Goal: Ask a question

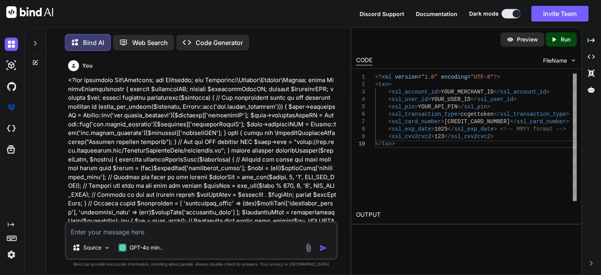
scroll to position [4208, 0]
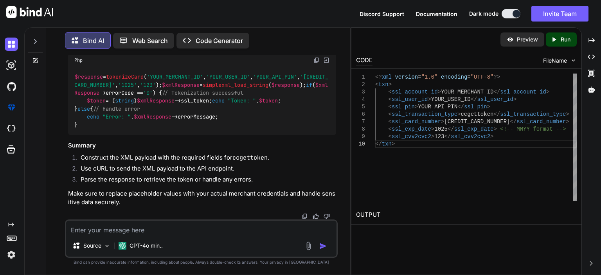
click at [39, 36] on div at bounding box center [35, 39] width 15 height 27
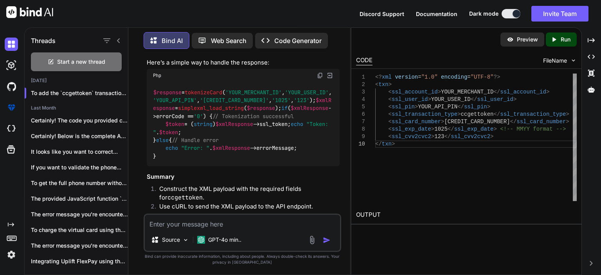
scroll to position [5130, 0]
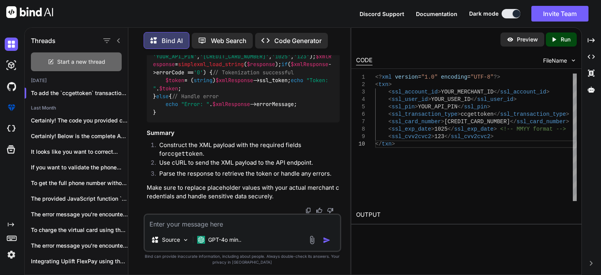
click at [63, 55] on div "Start a new thread" at bounding box center [76, 61] width 91 height 19
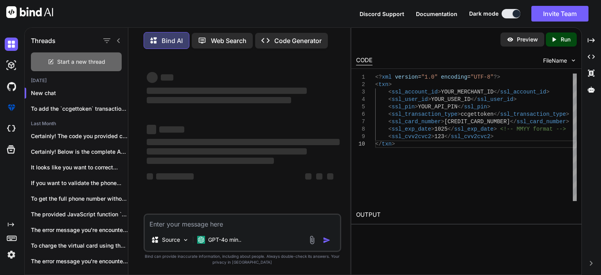
scroll to position [0, 0]
click at [119, 43] on div at bounding box center [111, 40] width 20 height 11
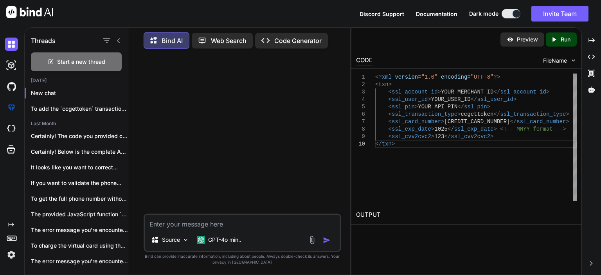
click at [118, 38] on icon at bounding box center [118, 40] width 3 height 5
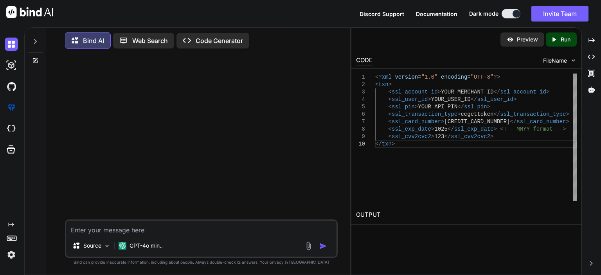
click at [153, 226] on textarea at bounding box center [201, 228] width 270 height 14
paste textarea "We are implementing functionality for full payment option for uplift and config…"
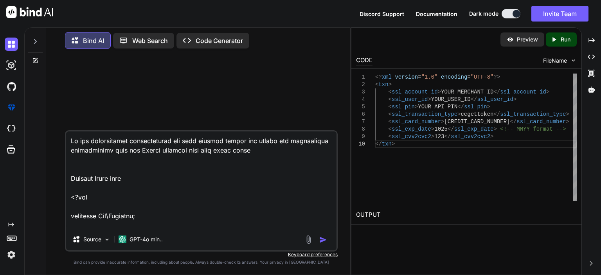
scroll to position [2056, 0]
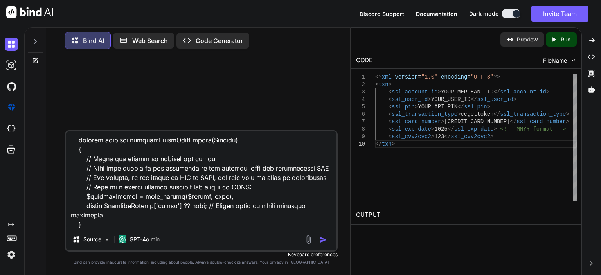
type textarea "We are implementing functionality for full payment option for uplift and config…"
click at [323, 239] on img "button" at bounding box center [323, 240] width 8 height 8
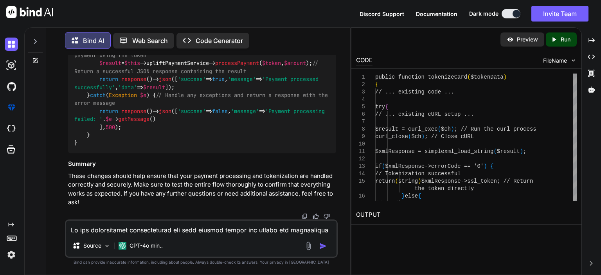
scroll to position [1761, 0]
click at [163, 234] on textarea at bounding box center [201, 228] width 270 height 14
type textarea "provide full service class and controller code"
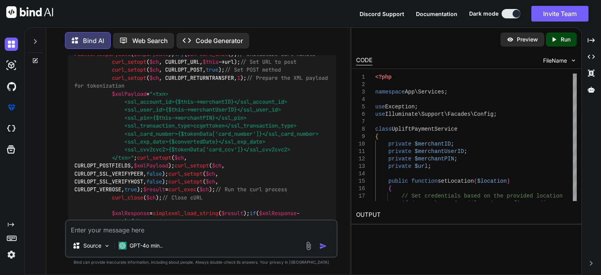
scroll to position [1974, 0]
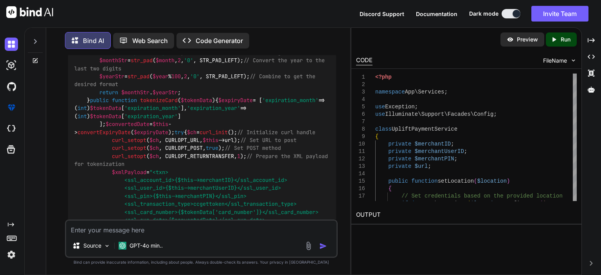
click at [180, 230] on textarea at bounding box center [201, 228] width 270 height 14
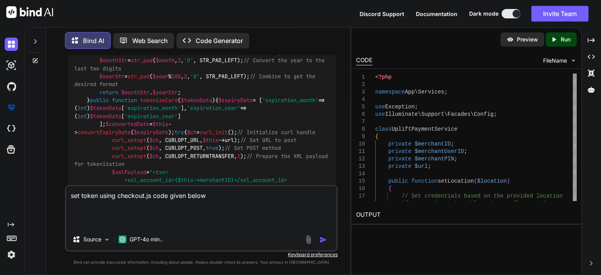
paste textarea "<html> <head> <meta http-equiv="content-type" content="text/html; charset=UTF-8…"
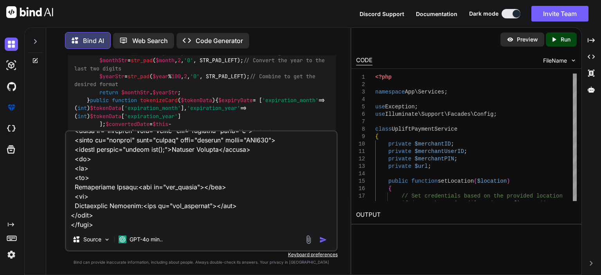
type textarea "set token using checkout.js code given below <html> <head> <meta http-equiv="co…"
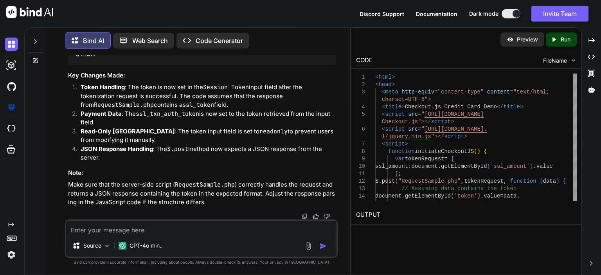
scroll to position [4911, 0]
click at [174, 232] on textarea at bounding box center [201, 228] width 270 height 14
click at [212, 222] on textarea "how to get token on" at bounding box center [201, 228] width 270 height 14
paste textarea "tokenizeCard"
type textarea "how to get token on tokenizeCard function"
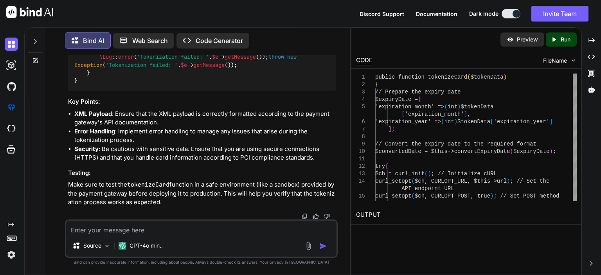
scroll to position [6067, 0]
click at [172, 231] on textarea at bounding box center [201, 228] width 270 height 14
type textarea "g"
type textarea "Configure tokenization for uplift virtual card"
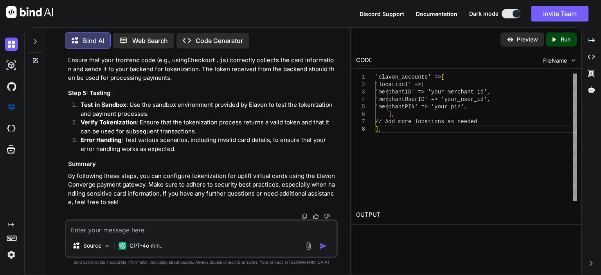
scroll to position [7354, 0]
type textarea "i"
click at [103, 233] on textarea "In my case virtual card getting from uplift and direct pass into the elavon side" at bounding box center [201, 228] width 270 height 14
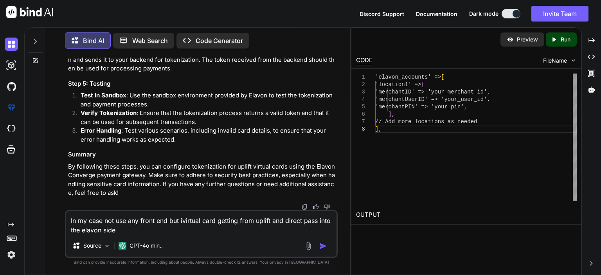
type textarea "In my case not use any front end but virtual card getting from uplift and direc…"
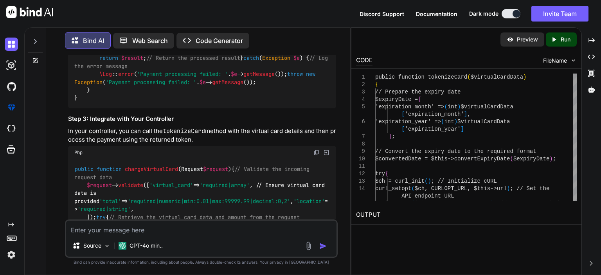
scroll to position [6771, 0]
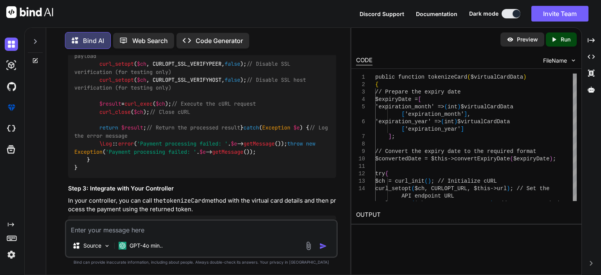
click at [167, 228] on textarea at bounding box center [201, 228] width 270 height 14
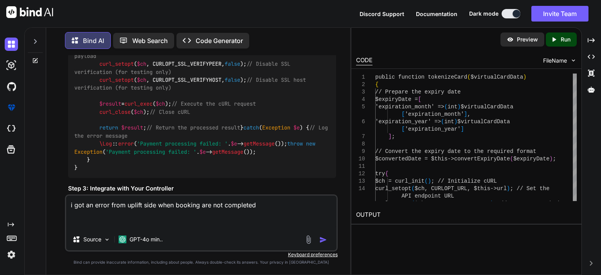
paste textarea "Your booking is not complete until you click "Proceed"."
type textarea "i got an error from uplift side when booking are not completed Your booking is …"
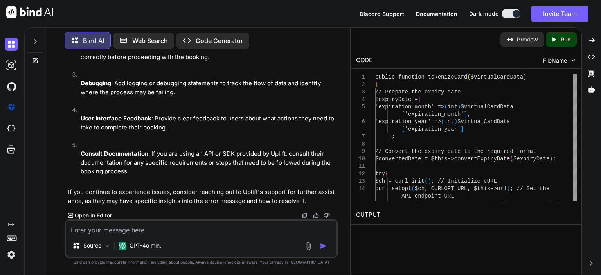
scroll to position [9185, 0]
